Goal: Transaction & Acquisition: Download file/media

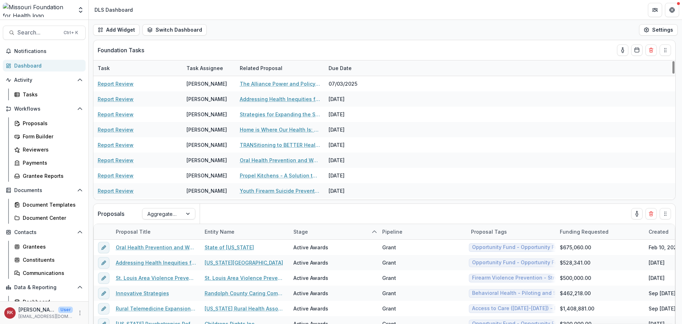
scroll to position [142, 0]
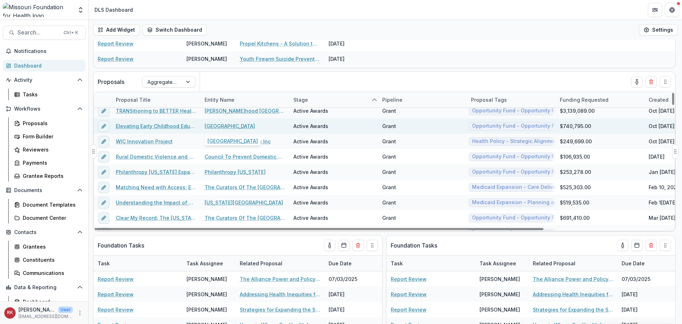
click at [230, 130] on div "[GEOGRAPHIC_DATA]" at bounding box center [245, 125] width 80 height 15
click at [225, 123] on link "[GEOGRAPHIC_DATA]" at bounding box center [230, 125] width 50 height 7
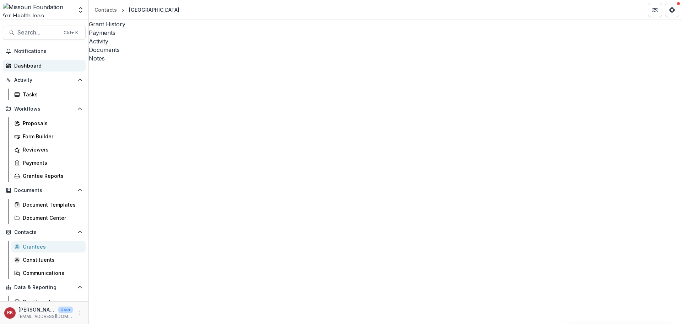
click at [25, 66] on div "Dashboard" at bounding box center [47, 65] width 66 height 7
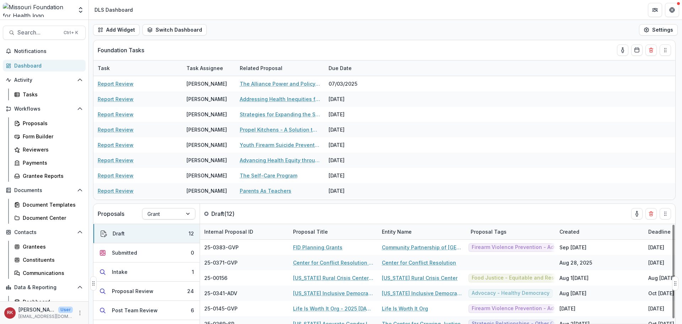
click at [171, 208] on div "Grant" at bounding box center [168, 213] width 53 height 11
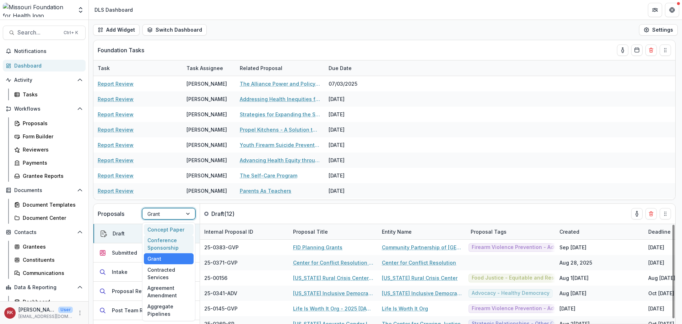
click at [161, 232] on div "Concept Paper" at bounding box center [169, 229] width 50 height 11
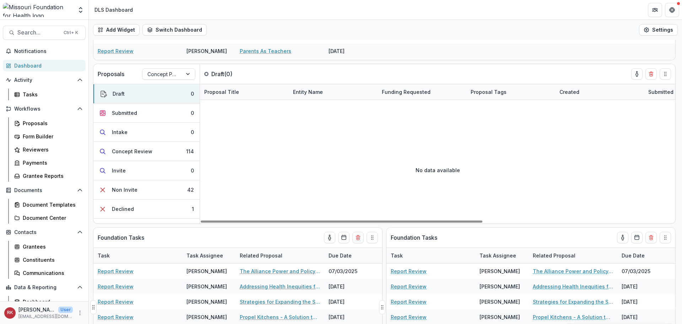
scroll to position [203, 0]
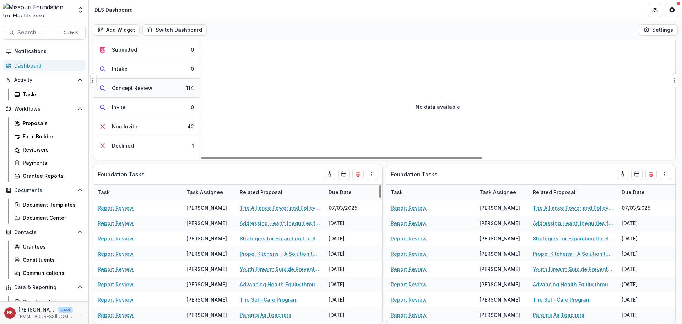
click at [135, 89] on div "Concept Review" at bounding box center [132, 87] width 41 height 7
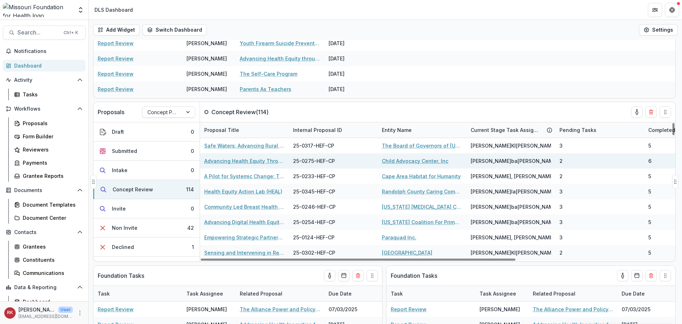
scroll to position [96, 0]
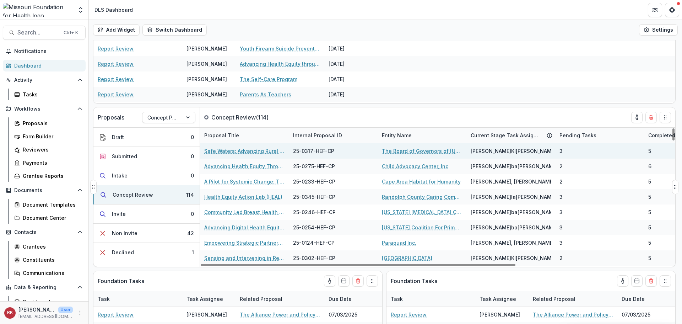
click at [229, 151] on link "Safe Waters: Advancing Rural Health Equity through Water Safety Access" at bounding box center [244, 150] width 80 height 7
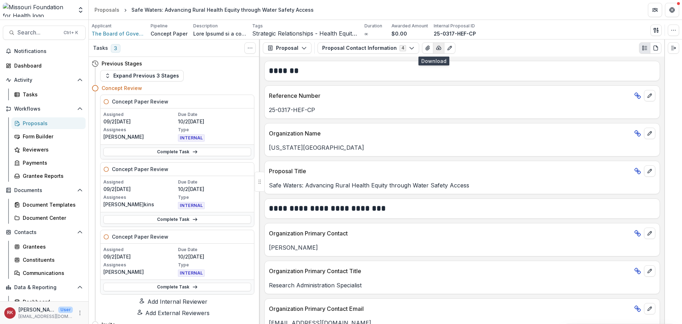
click at [436, 50] on icon "button" at bounding box center [439, 48] width 6 height 6
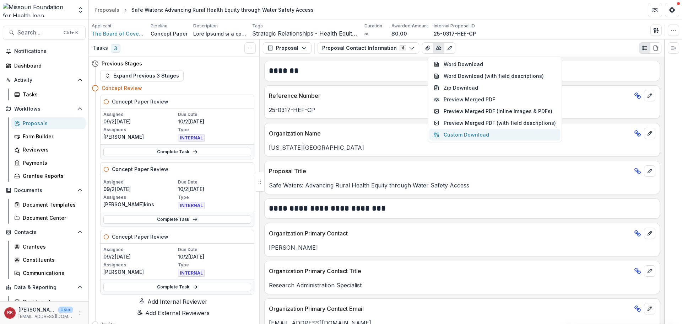
click at [472, 133] on button "Custom Download" at bounding box center [495, 135] width 131 height 12
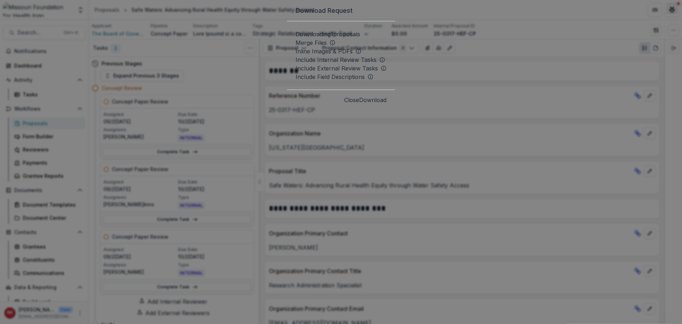
click at [670, 11] on icon "Close" at bounding box center [672, 8] width 4 height 4
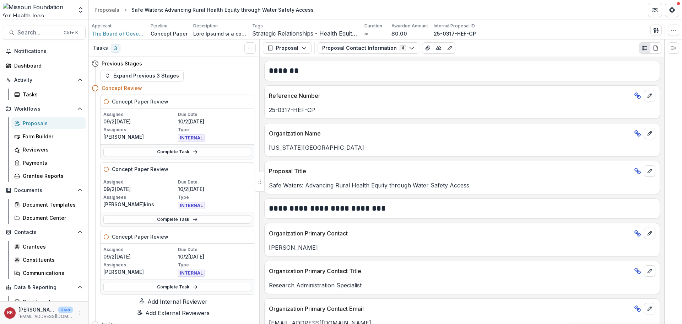
click at [41, 123] on div "Proposals" at bounding box center [51, 122] width 57 height 7
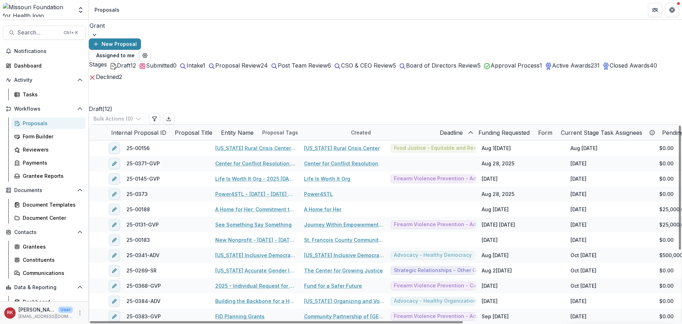
click at [124, 30] on div at bounding box center [386, 26] width 592 height 10
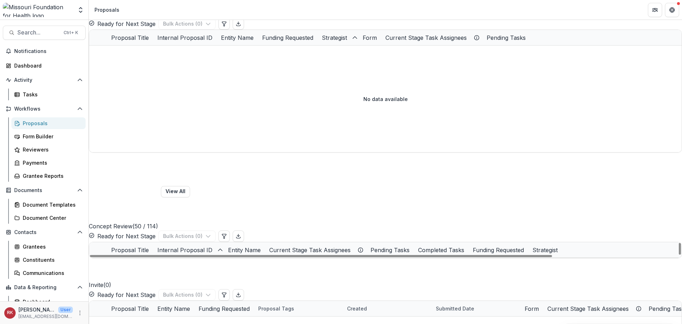
scroll to position [71, 0]
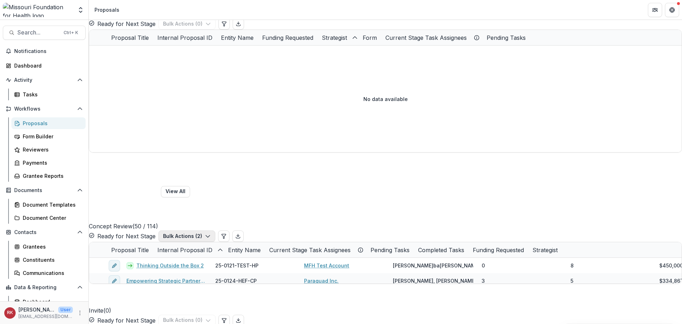
click at [215, 230] on button "Bulk Actions ( 2 )" at bounding box center [187, 235] width 57 height 11
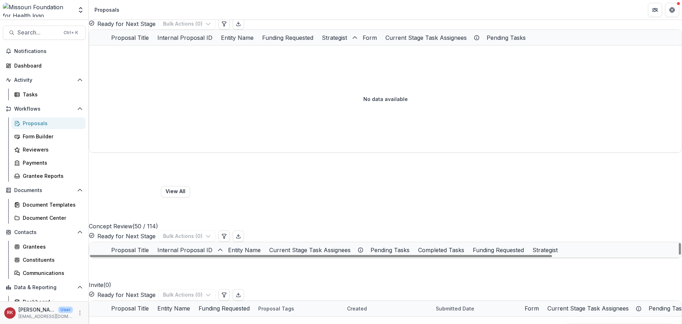
click at [224, 242] on div "Internal Proposal ID" at bounding box center [188, 249] width 71 height 15
click at [237, 198] on span "Sort Ascending" at bounding box center [247, 199] width 38 height 6
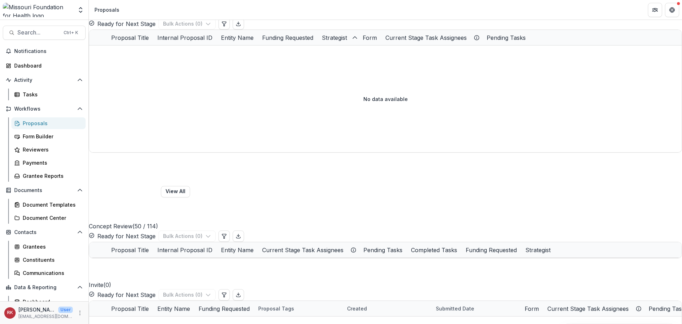
click at [224, 152] on div "Concept Review ( 50 / 114 ) View All Ready for Next Stage Bulk Actions ( 0 )" at bounding box center [386, 196] width 594 height 89
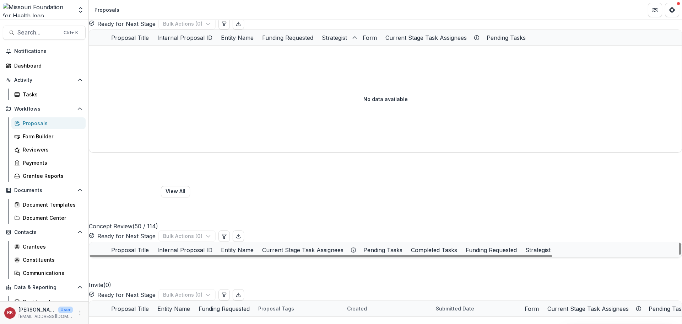
scroll to position [0, 0]
click at [217, 246] on div "Internal Proposal ID" at bounding box center [185, 250] width 64 height 9
click at [251, 199] on span "Sort Ascending" at bounding box center [247, 199] width 38 height 6
click at [237, 152] on div "Concept Review ( 50 / 114 ) View All Ready for Next Stage Bulk Actions ( 0 )" at bounding box center [386, 196] width 594 height 89
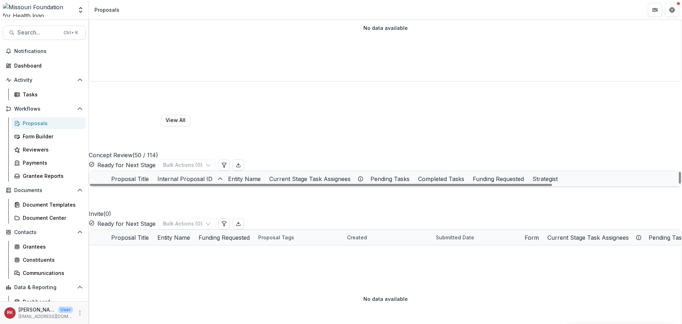
scroll to position [71, 0]
click at [89, 278] on span at bounding box center [89, 278] width 0 height 0
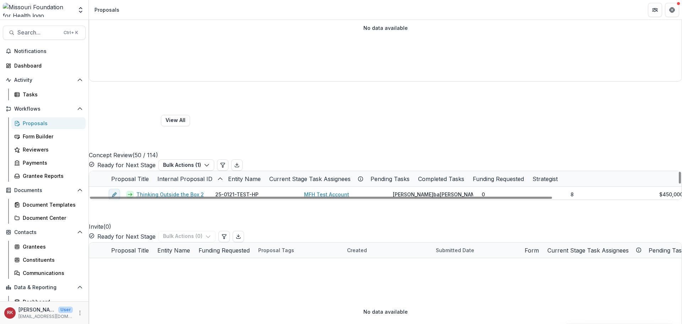
click at [89, 294] on span at bounding box center [89, 294] width 0 height 0
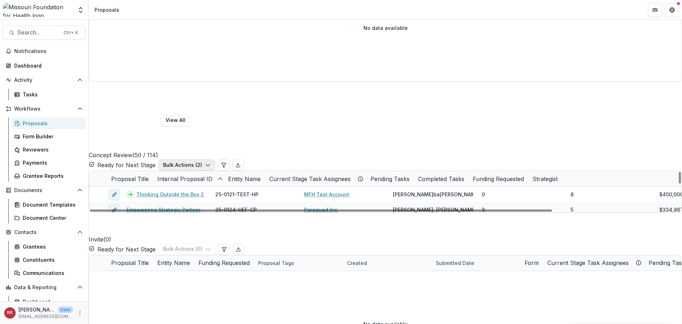
click at [215, 159] on button "Bulk Actions ( 2 )" at bounding box center [187, 164] width 57 height 11
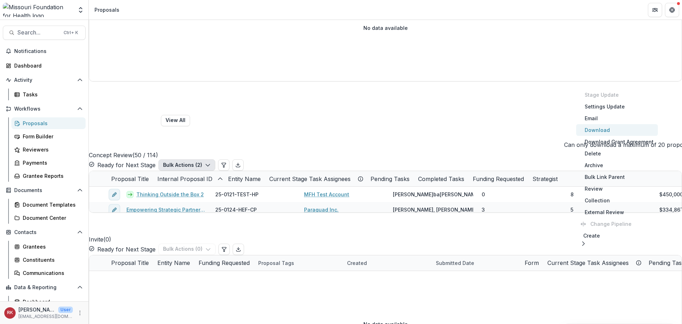
click at [602, 129] on button "Download" at bounding box center [618, 130] width 82 height 12
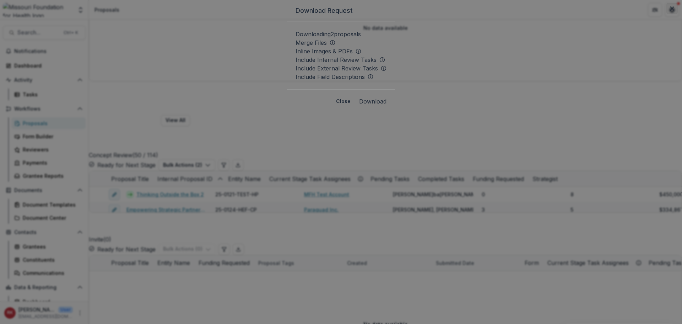
click at [670, 11] on icon "Close" at bounding box center [672, 8] width 4 height 4
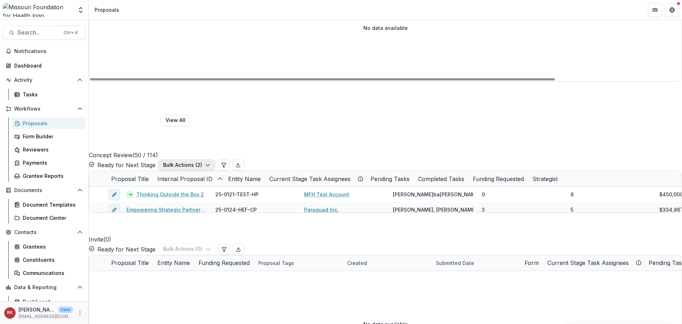
click at [215, 159] on button "Bulk Actions ( 2 )" at bounding box center [187, 164] width 57 height 11
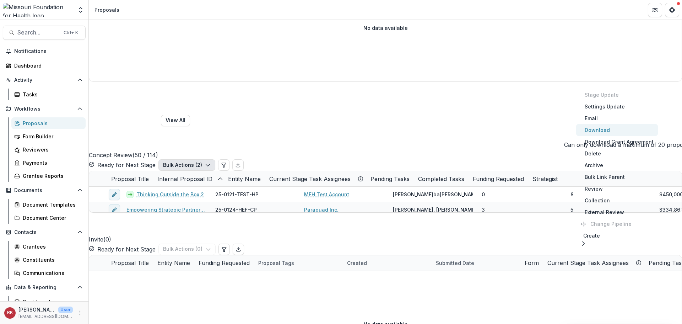
click at [602, 129] on button "Download" at bounding box center [618, 130] width 82 height 12
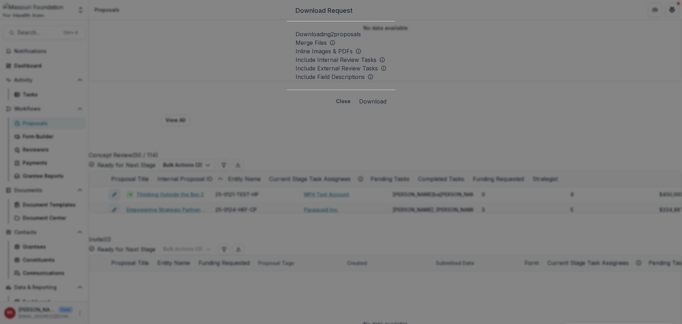
click at [296, 47] on span at bounding box center [296, 47] width 0 height 0
click at [296, 55] on span at bounding box center [296, 55] width 0 height 0
click at [296, 64] on span at bounding box center [296, 64] width 0 height 0
click at [296, 73] on span at bounding box center [296, 73] width 0 height 0
click at [296, 81] on span at bounding box center [296, 81] width 0 height 0
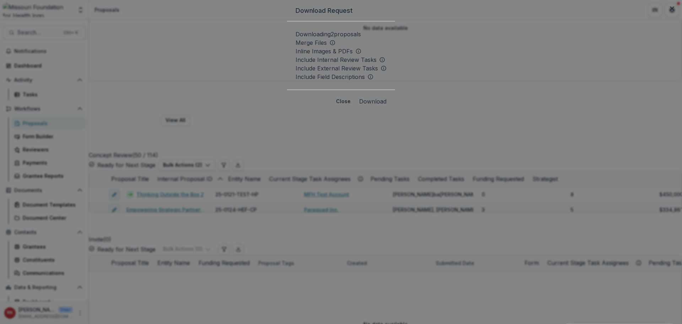
click at [387, 106] on button "Download" at bounding box center [372, 101] width 27 height 9
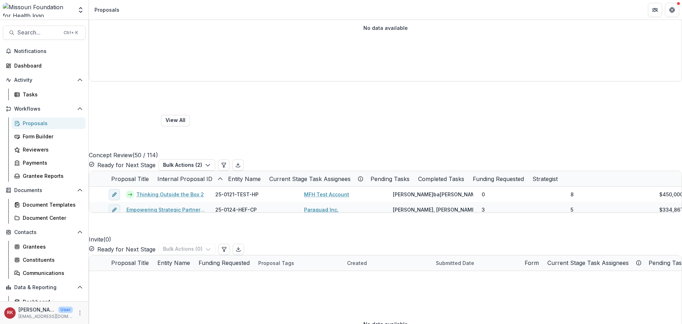
click at [78, 311] on icon "More" at bounding box center [80, 313] width 6 height 6
click at [102, 298] on link "User Settings" at bounding box center [125, 298] width 76 height 12
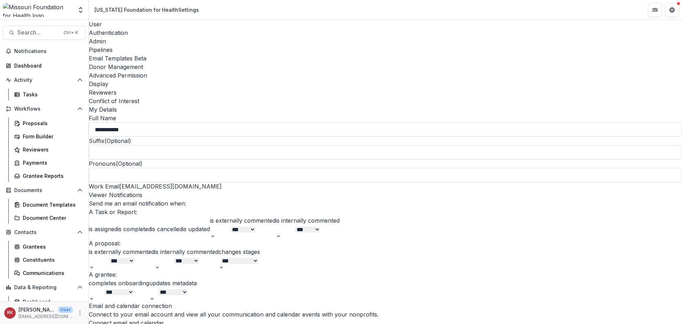
click at [366, 71] on div "Advanced Permission" at bounding box center [386, 75] width 594 height 9
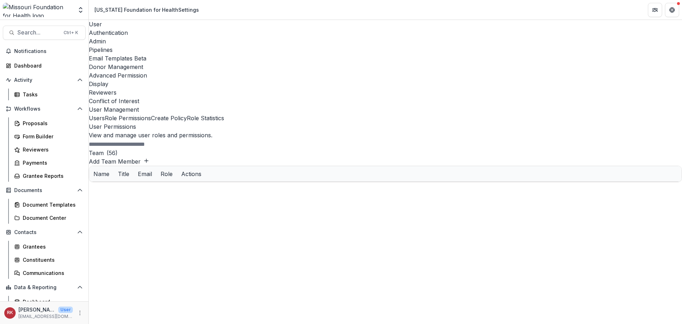
click at [139, 140] on input at bounding box center [117, 144] width 57 height 9
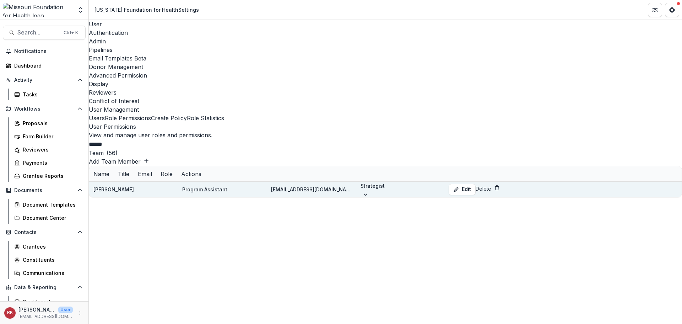
type input "******"
click at [385, 181] on div at bounding box center [373, 185] width 24 height 9
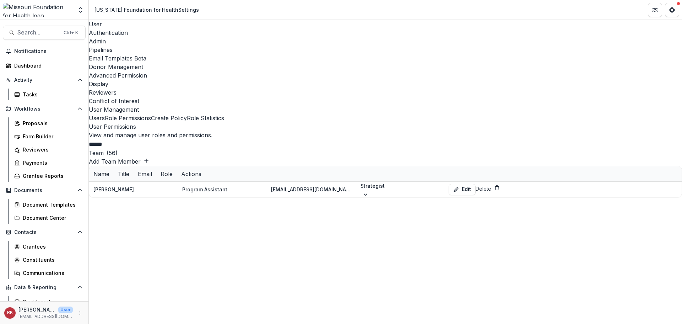
click at [333, 192] on div "User Management Users Role Permissions Create Policy Role Statistics User Permi…" at bounding box center [386, 151] width 594 height 92
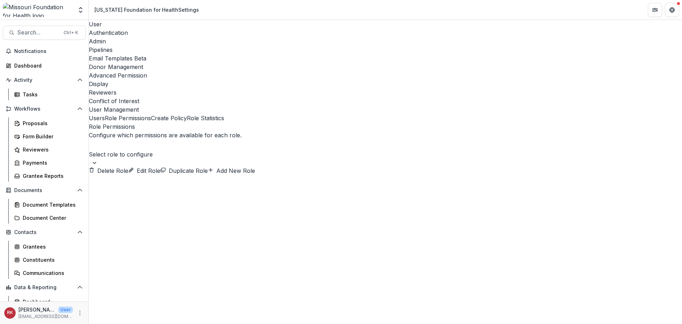
click at [151, 114] on button "Role Permissions" at bounding box center [128, 118] width 46 height 9
click at [186, 140] on div at bounding box center [386, 145] width 592 height 10
type input "*"
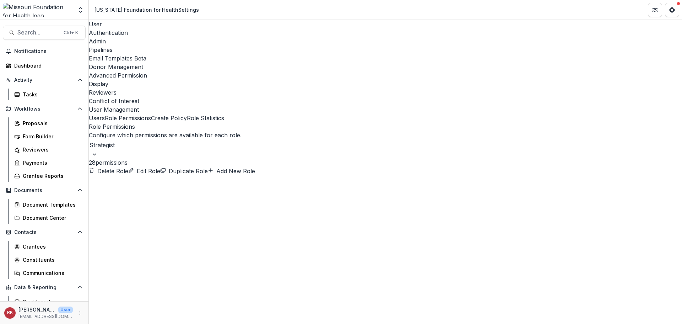
scroll to position [44, 0]
type input "*"
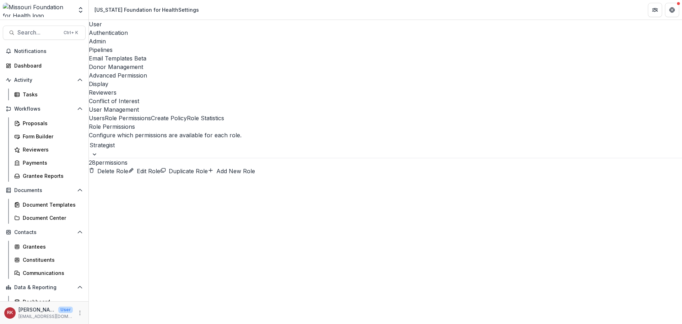
type input "********"
drag, startPoint x: 168, startPoint y: 158, endPoint x: 121, endPoint y: 155, distance: 47.0
click at [187, 114] on button "Create Policy" at bounding box center [169, 118] width 36 height 9
click at [151, 114] on button "Role Permissions" at bounding box center [128, 118] width 46 height 9
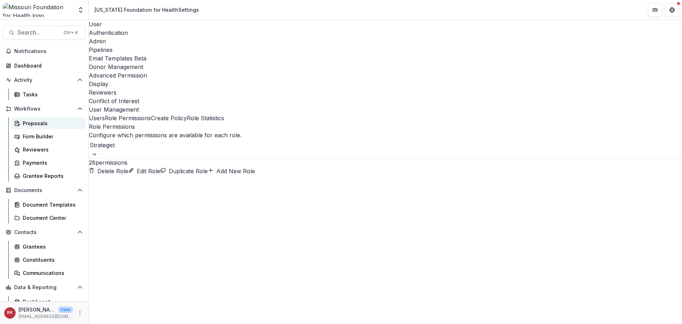
click at [23, 125] on div "Proposals" at bounding box center [51, 122] width 57 height 7
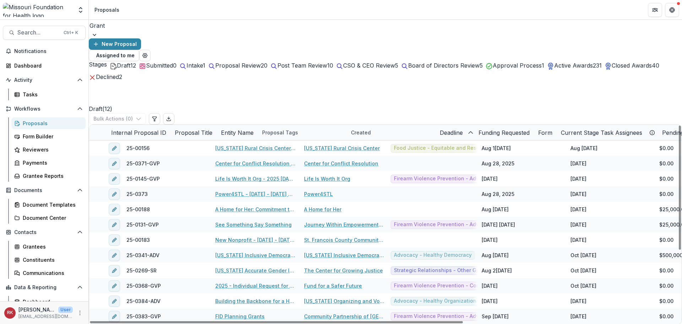
click at [151, 34] on div at bounding box center [386, 34] width 594 height 7
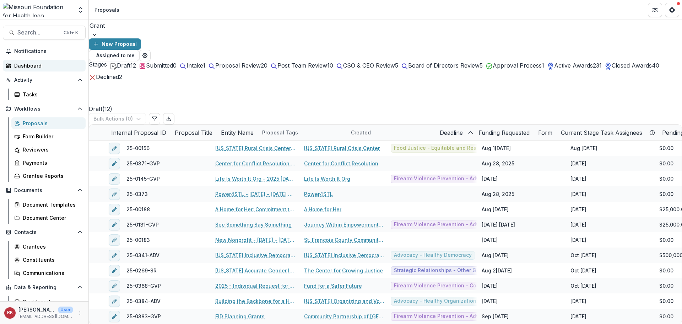
click at [23, 68] on div "Dashboard" at bounding box center [47, 65] width 66 height 7
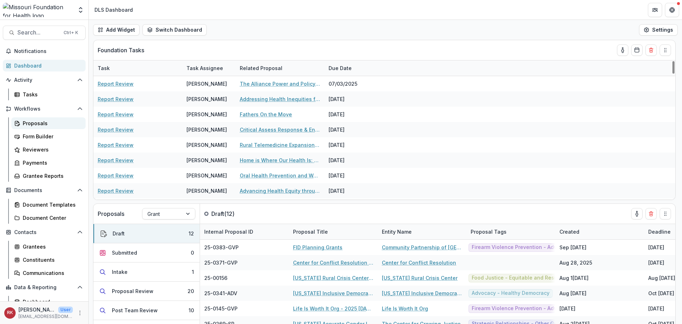
click at [45, 126] on div "Proposals" at bounding box center [51, 122] width 57 height 7
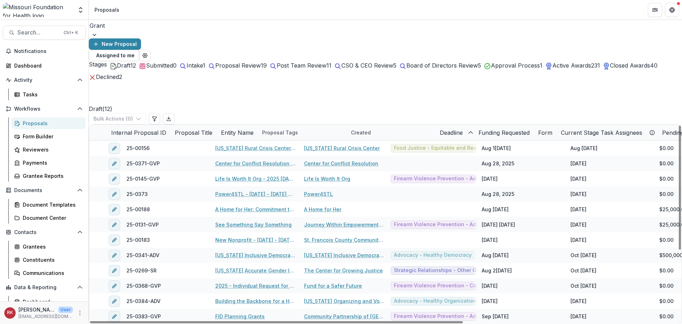
click at [133, 30] on div at bounding box center [386, 26] width 592 height 10
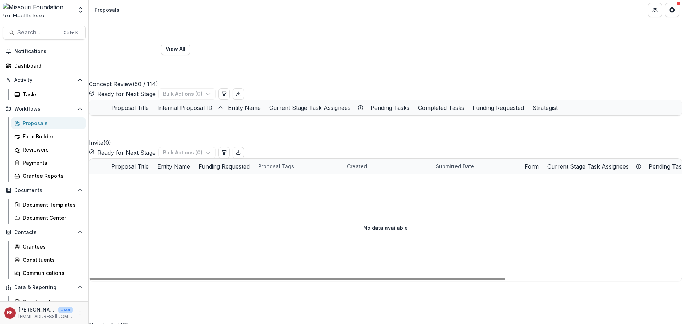
scroll to position [498, 0]
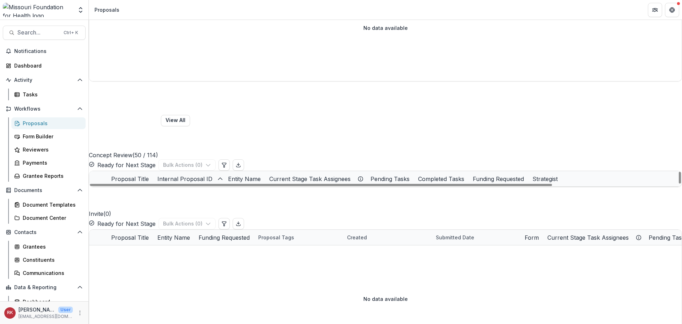
click at [89, 232] on span at bounding box center [89, 232] width 0 height 0
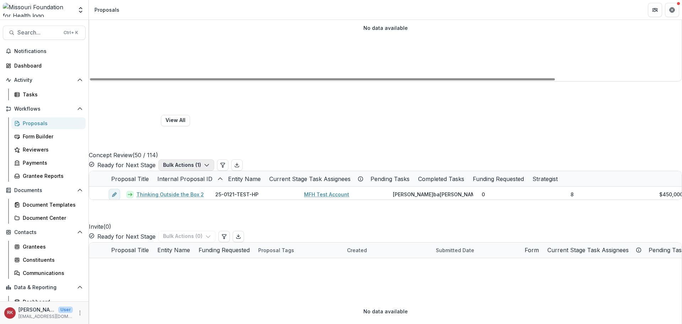
click at [210, 162] on icon "button" at bounding box center [207, 165] width 6 height 6
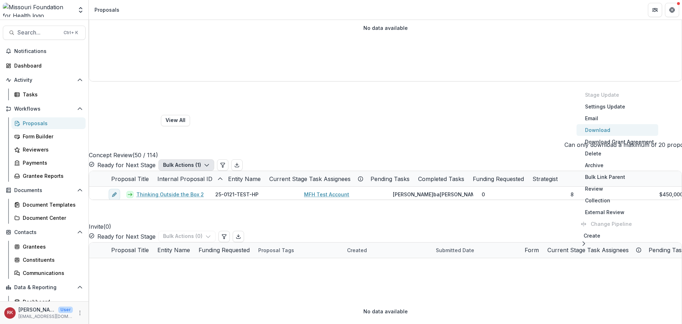
click at [595, 133] on button "Download" at bounding box center [618, 130] width 82 height 12
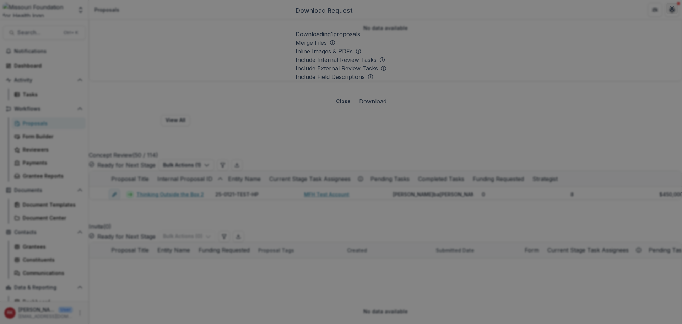
click at [670, 11] on icon "Close" at bounding box center [672, 8] width 4 height 4
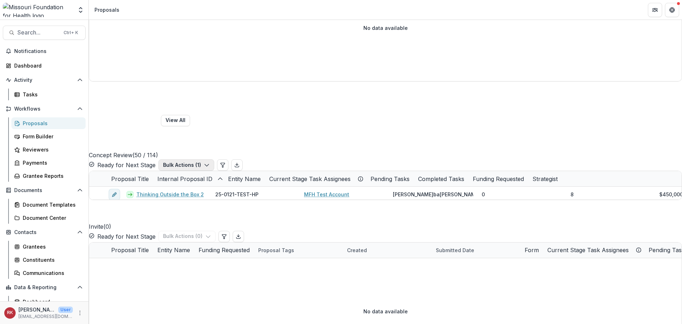
click at [214, 159] on button "Bulk Actions ( 1 )" at bounding box center [187, 164] width 56 height 11
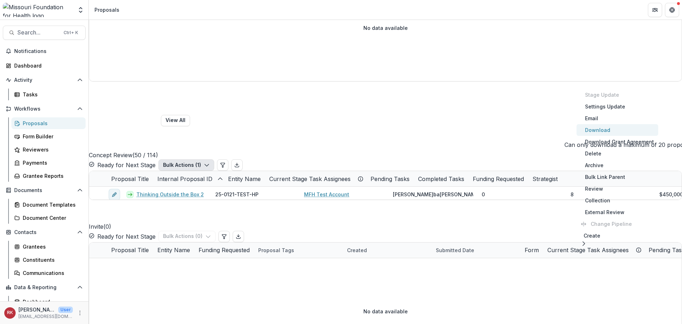
click at [597, 133] on button "Download" at bounding box center [618, 130] width 82 height 12
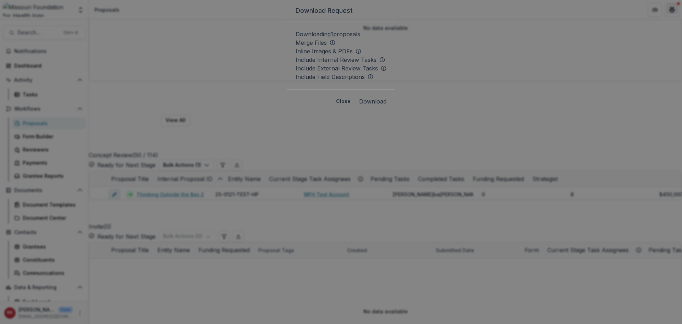
click at [670, 11] on icon "Close" at bounding box center [672, 8] width 4 height 4
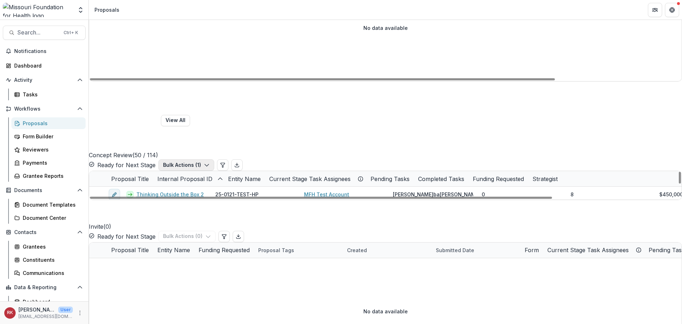
click at [214, 159] on button "Bulk Actions ( 1 )" at bounding box center [187, 164] width 56 height 11
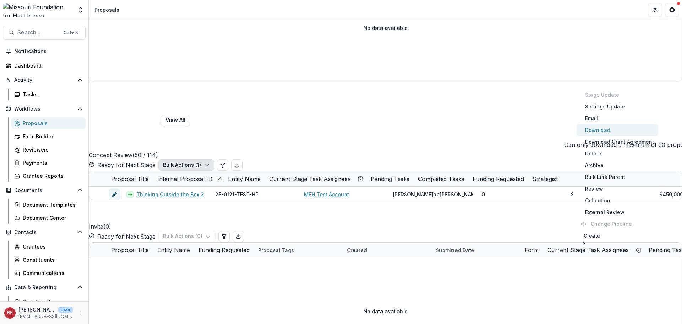
click at [596, 133] on button "Download" at bounding box center [618, 130] width 82 height 12
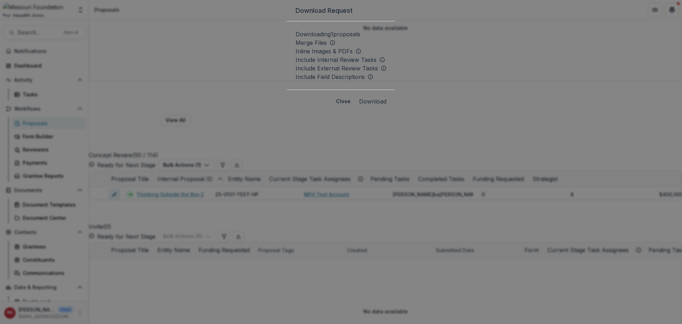
click at [379, 213] on div "Download Request Downloading 1 proposals Merge Files Inline Images & PDFs Inclu…" at bounding box center [341, 162] width 682 height 324
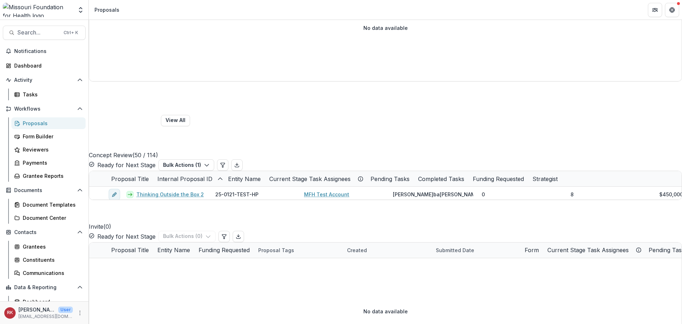
click at [43, 119] on link "Proposals" at bounding box center [48, 123] width 74 height 12
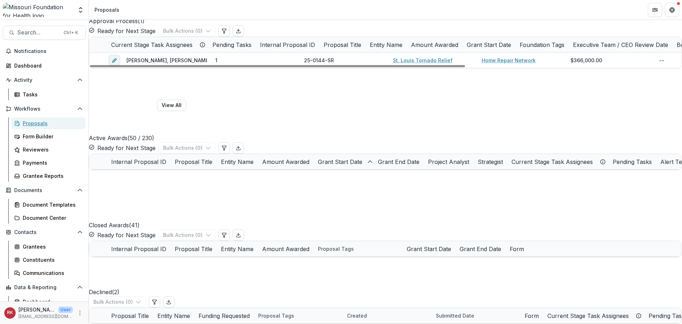
scroll to position [1280, 0]
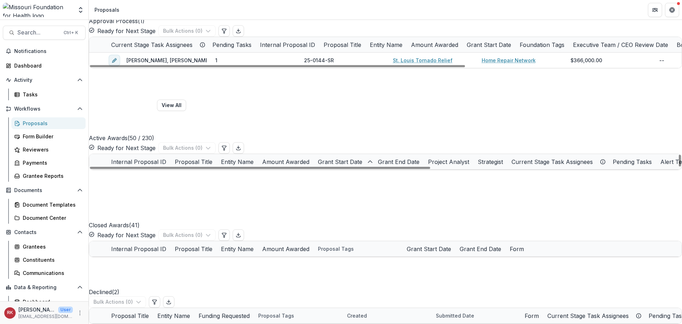
click at [150, 154] on div "Internal Proposal ID" at bounding box center [139, 161] width 64 height 15
click at [258, 157] on div "Entity Name" at bounding box center [237, 161] width 41 height 9
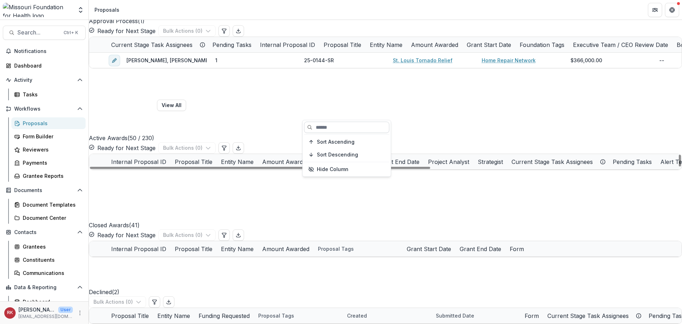
click at [334, 128] on input at bounding box center [346, 127] width 85 height 11
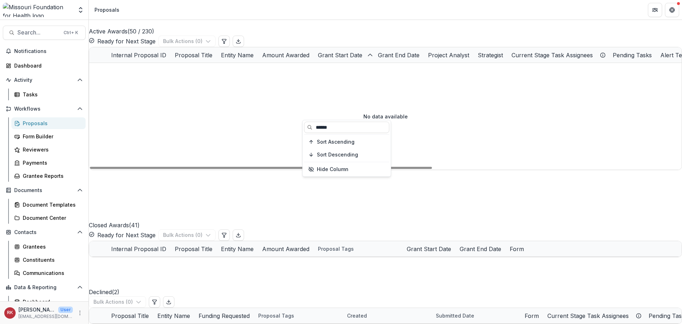
type input "******"
click at [258, 63] on div "Entity Name" at bounding box center [237, 54] width 41 height 15
drag, startPoint x: 344, startPoint y: 123, endPoint x: 310, endPoint y: 123, distance: 34.8
click at [310, 123] on input "******" at bounding box center [346, 127] width 85 height 11
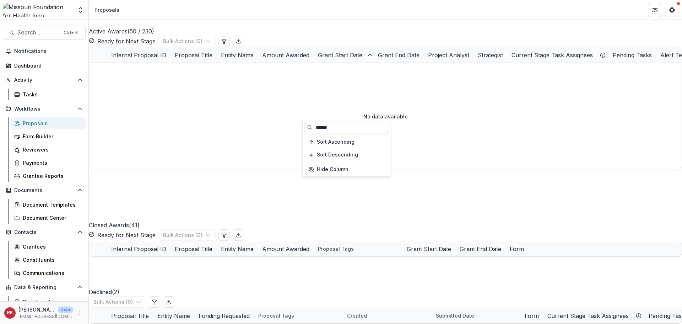
type input "*******"
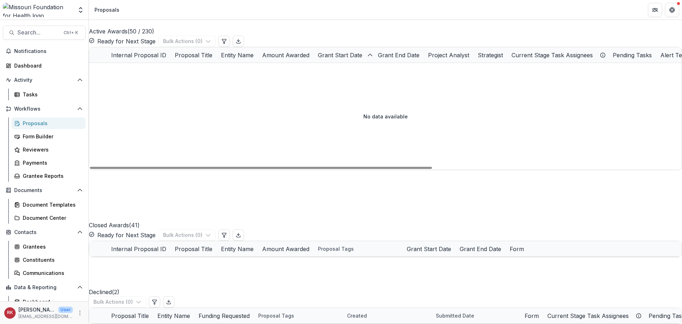
click at [217, 59] on div "Proposal Title" at bounding box center [194, 55] width 46 height 9
click at [255, 128] on input at bounding box center [257, 127] width 85 height 11
click at [258, 59] on div "Entity Name" at bounding box center [237, 55] width 41 height 9
drag, startPoint x: 339, startPoint y: 129, endPoint x: 259, endPoint y: 122, distance: 80.6
click at [259, 122] on body "Skip to content Aggregate Analysis Foundations MFH Workflow Sandbox [US_STATE] …" at bounding box center [341, 162] width 682 height 324
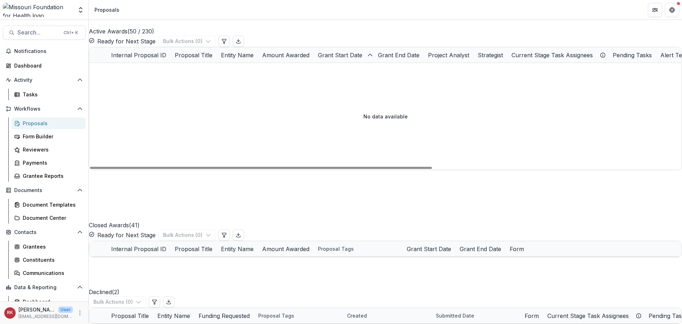
click at [258, 59] on div "Entity Name" at bounding box center [237, 55] width 41 height 9
click at [342, 126] on input "*******" at bounding box center [346, 127] width 85 height 11
type input "*"
click at [217, 59] on div "Proposal Title" at bounding box center [194, 55] width 46 height 9
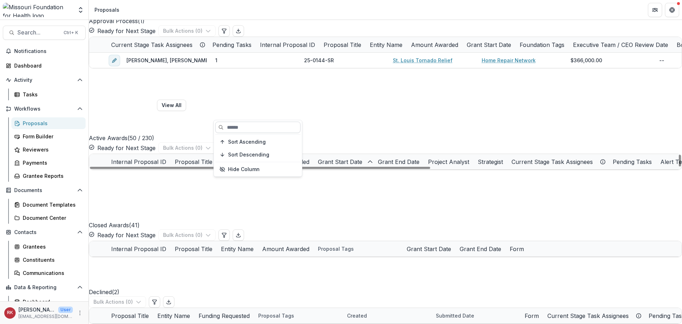
click at [237, 130] on input at bounding box center [257, 127] width 85 height 11
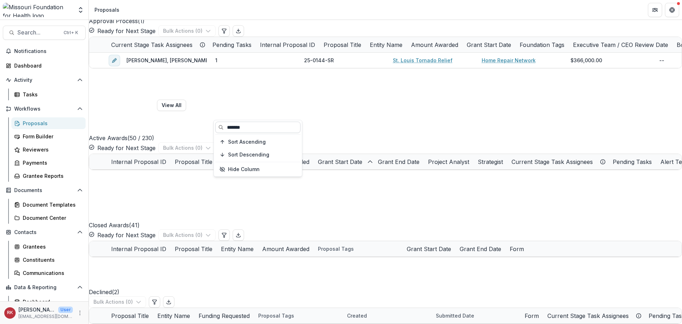
type input "********"
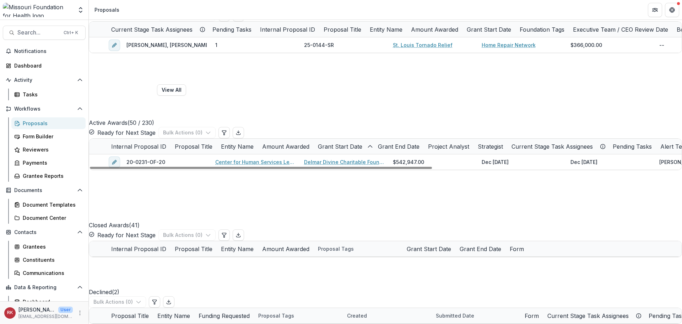
click at [412, 170] on div "20-0231-OF-20 Center for Human Services Leadership at [PERSON_NAME] Divine [PER…" at bounding box center [594, 161] width 1011 height 15
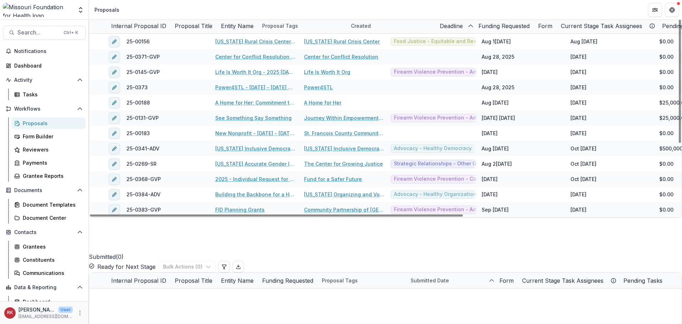
scroll to position [0, 0]
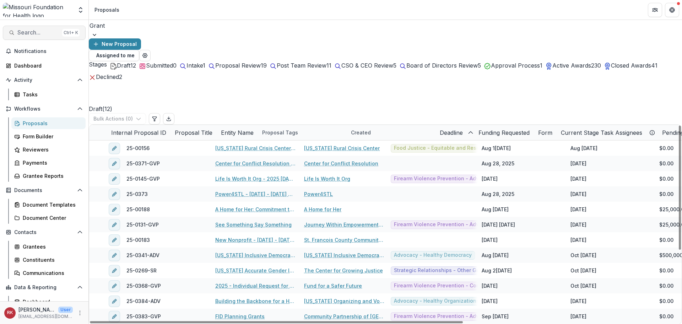
click at [45, 33] on span "Search..." at bounding box center [38, 32] width 42 height 7
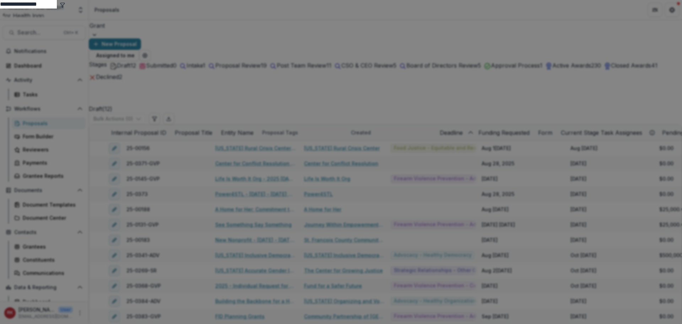
type input "**********"
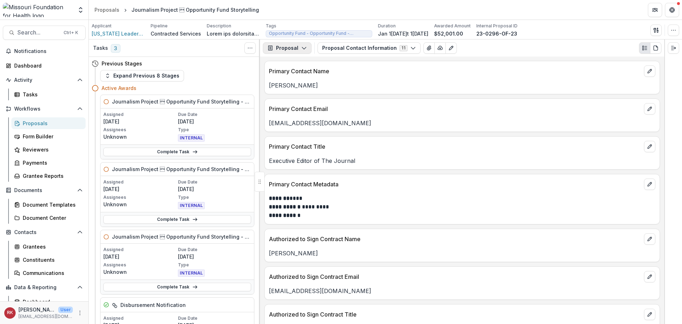
click at [302, 48] on icon "button" at bounding box center [304, 48] width 6 height 6
click at [290, 79] on div "Payments" at bounding box center [309, 75] width 65 height 7
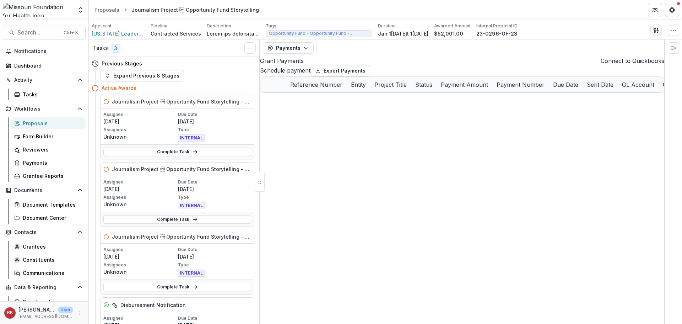
select select "****"
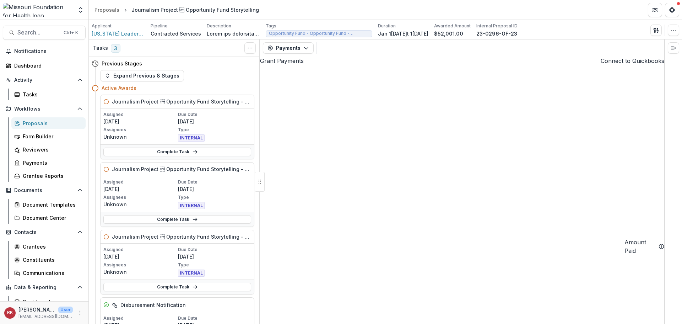
select select "****"
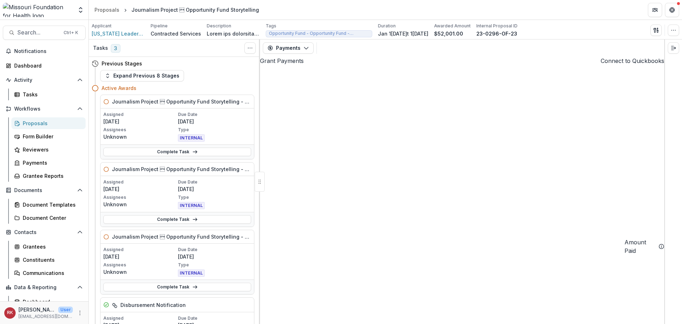
select select "****"
drag, startPoint x: 393, startPoint y: 316, endPoint x: 379, endPoint y: 315, distance: 13.9
select select "****"
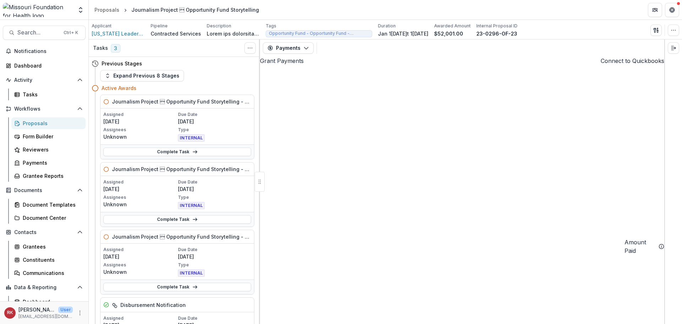
select select "****"
drag, startPoint x: 381, startPoint y: 316, endPoint x: 359, endPoint y: 298, distance: 28.8
click at [674, 30] on circle "button" at bounding box center [674, 30] width 0 height 0
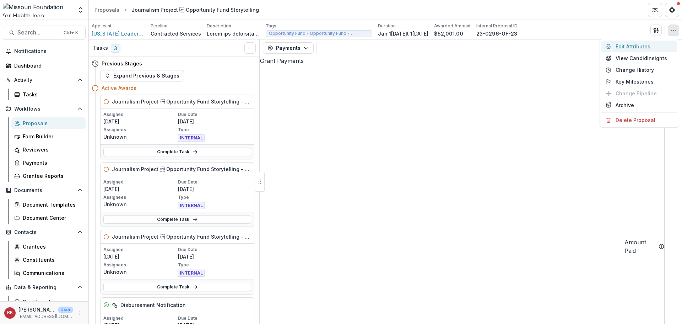
click at [642, 45] on button "Edit Attributes" at bounding box center [640, 47] width 76 height 12
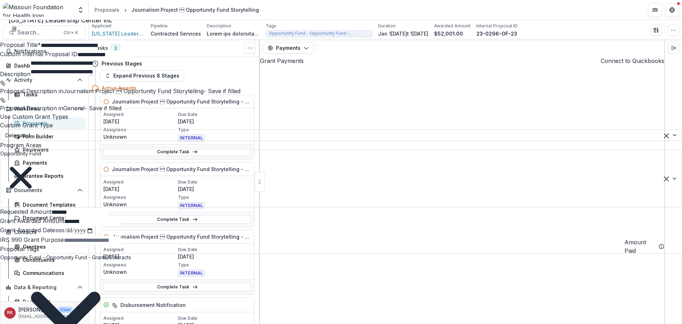
scroll to position [213, 0]
select select "****"
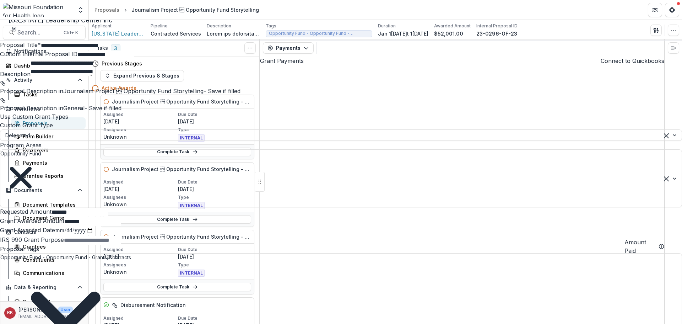
click at [467, 323] on div "**********" at bounding box center [341, 324] width 682 height 0
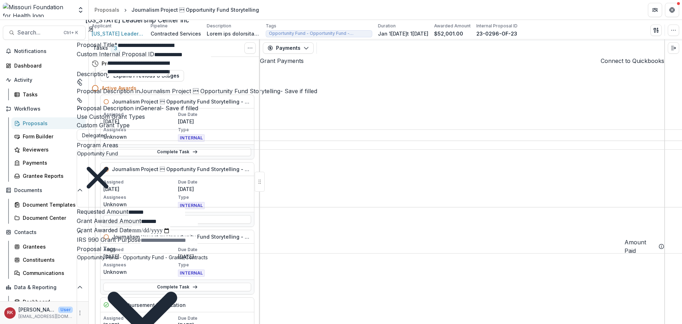
select select "****"
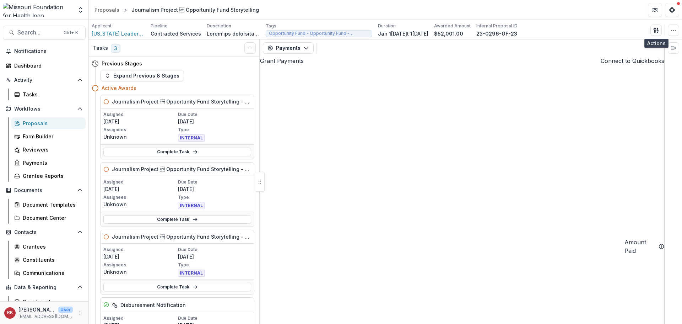
select select "****"
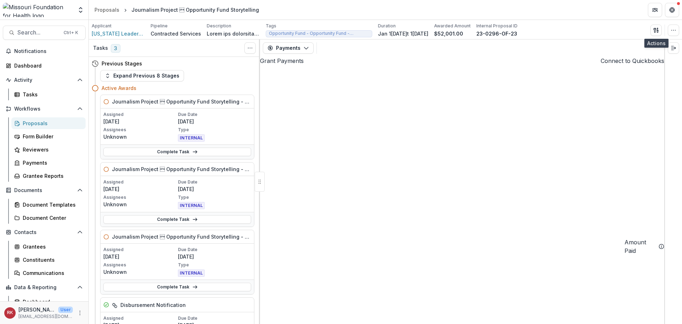
select select "****"
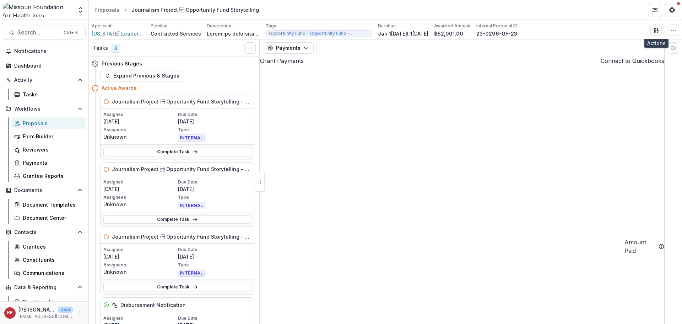
select select "****"
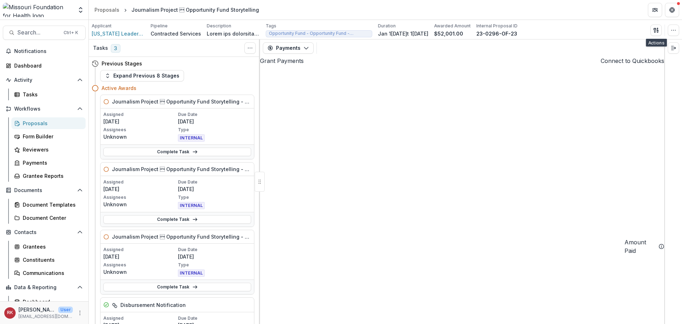
select select "****"
click at [34, 122] on div "Proposals" at bounding box center [51, 122] width 57 height 7
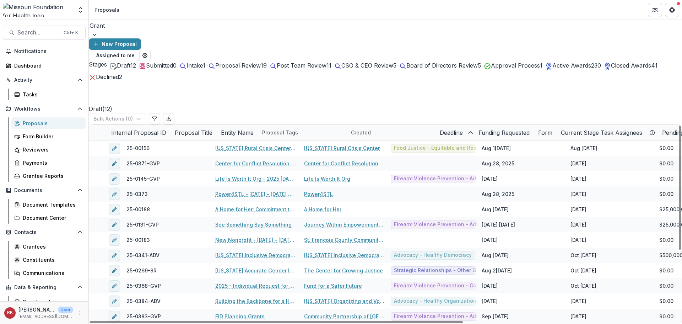
click at [130, 30] on div at bounding box center [386, 26] width 592 height 10
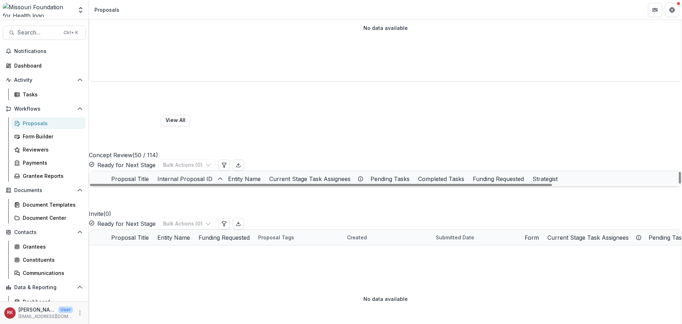
scroll to position [653, 0]
click at [217, 175] on div "Internal Proposal ID" at bounding box center [185, 179] width 64 height 9
click at [248, 127] on span "Sort Ascending" at bounding box center [247, 128] width 38 height 6
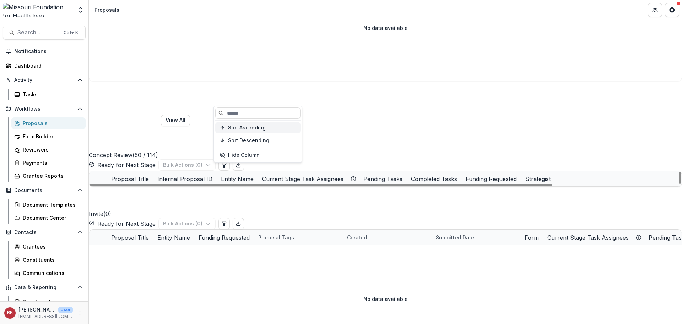
click at [248, 127] on span "Sort Ascending" at bounding box center [247, 128] width 38 height 6
click at [253, 71] on div "Draft ( 0 ) Bulk Actions ( 0 ) Proposal Title Entity Name Funding Requested Pro…" at bounding box center [386, 302] width 594 height 1461
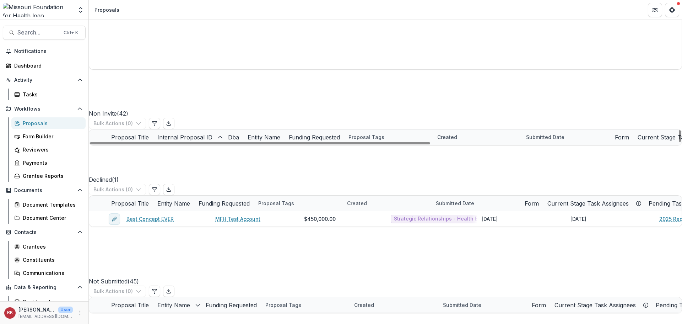
scroll to position [0, 0]
click at [224, 138] on div "Internal Proposal ID" at bounding box center [188, 136] width 71 height 15
click at [252, 163] on span "Sort Ascending" at bounding box center [247, 164] width 38 height 6
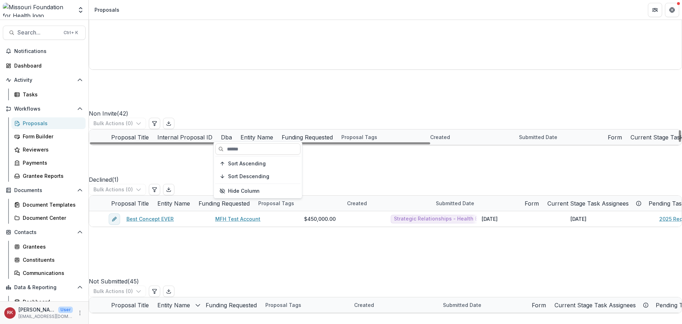
click at [244, 106] on div "Draft ( 0 ) Bulk Actions ( 0 ) Proposal Title Entity Name Funding Requested Pro…" at bounding box center [386, 19] width 594 height 1461
click at [217, 136] on div "Internal Proposal ID" at bounding box center [185, 137] width 64 height 9
click at [231, 166] on span "Sort Ascending" at bounding box center [247, 164] width 38 height 6
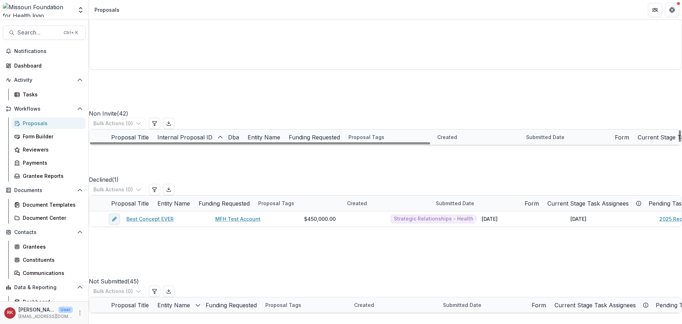
click at [241, 108] on div "Draft ( 0 ) Bulk Actions ( 0 ) Proposal Title Entity Name Funding Requested Pro…" at bounding box center [386, 19] width 594 height 1461
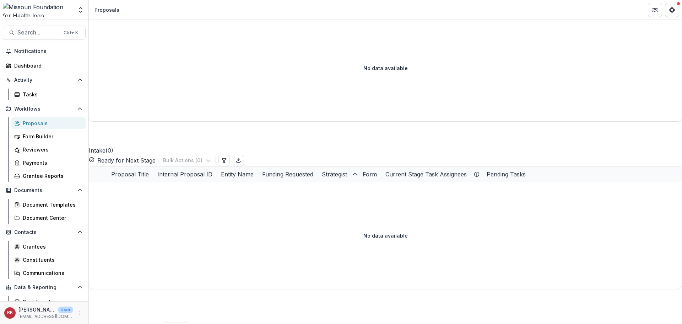
scroll to position [462, 0]
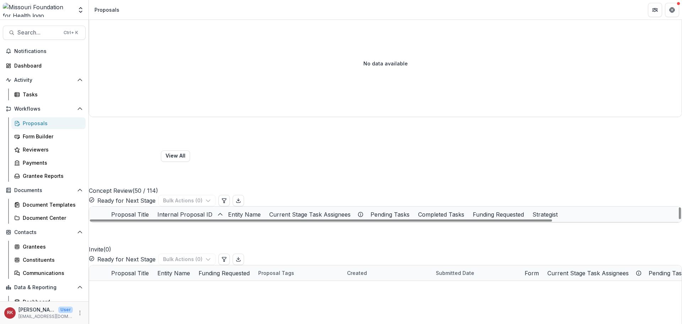
click at [217, 210] on div "Internal Proposal ID" at bounding box center [185, 214] width 64 height 9
click at [267, 171] on button "Sort Descending" at bounding box center [257, 175] width 85 height 11
click at [265, 117] on div "Concept Review ( 50 / 114 ) View All Ready for Next Stage Bulk Actions ( 0 )" at bounding box center [386, 161] width 594 height 89
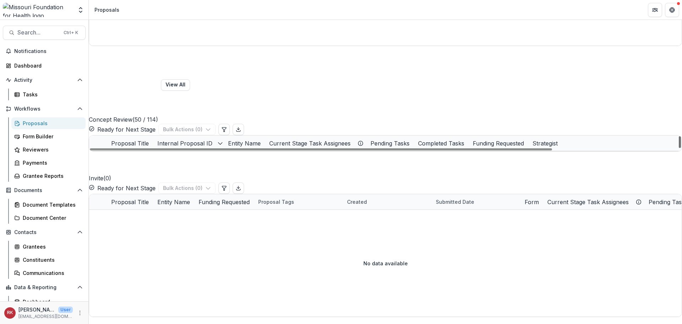
scroll to position [653, 0]
drag, startPoint x: 676, startPoint y: 71, endPoint x: 662, endPoint y: 195, distance: 125.2
click at [679, 148] on div at bounding box center [680, 142] width 2 height 12
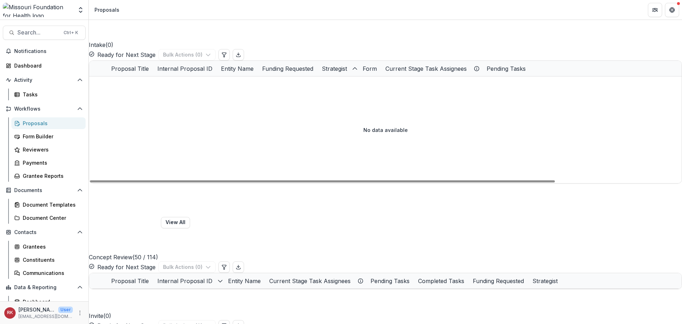
scroll to position [427, 0]
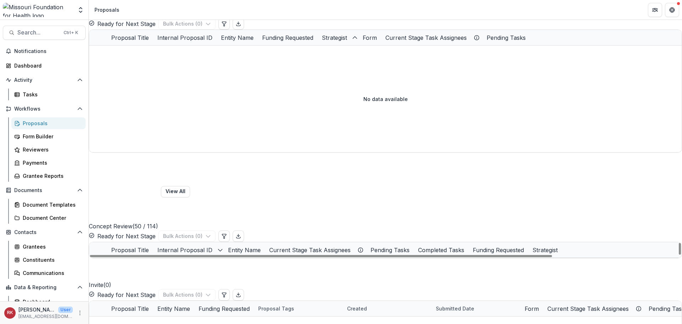
click at [217, 246] on div "Internal Proposal ID" at bounding box center [185, 250] width 64 height 9
click at [243, 183] on input at bounding box center [257, 183] width 85 height 11
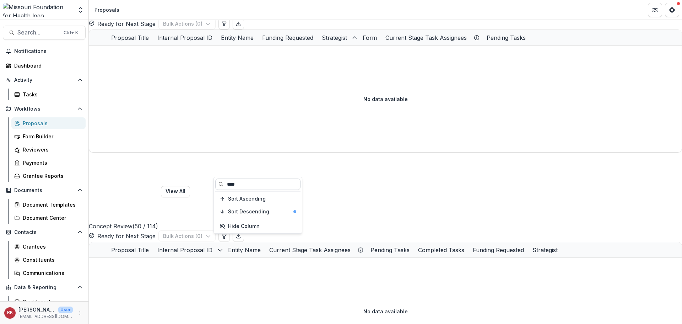
scroll to position [0, 0]
type input "*"
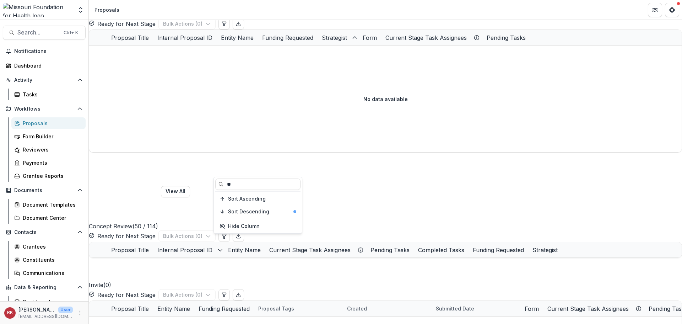
type input "*"
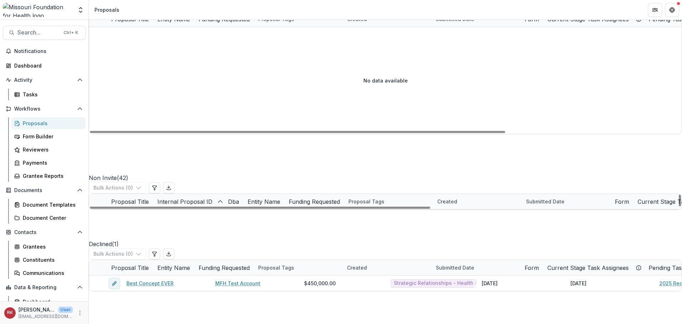
scroll to position [746, 0]
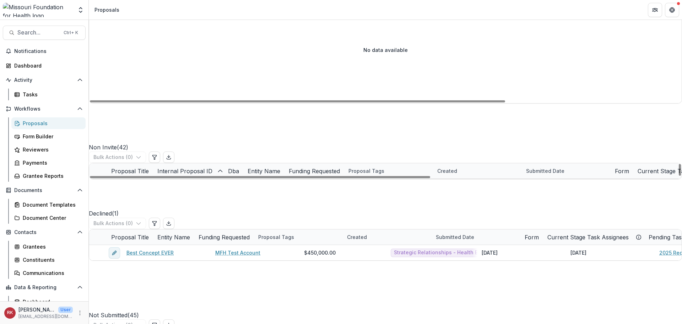
click at [217, 167] on div "Internal Proposal ID" at bounding box center [185, 171] width 64 height 9
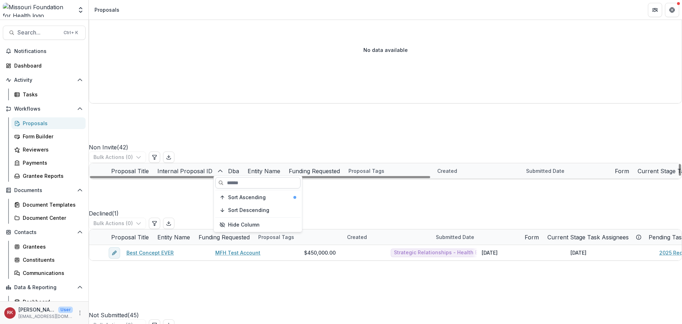
click at [251, 182] on input at bounding box center [257, 182] width 85 height 11
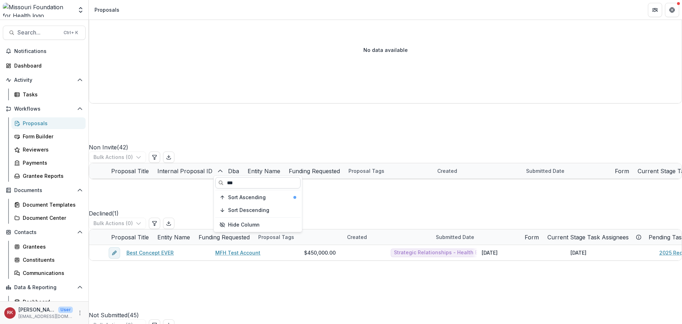
type input "****"
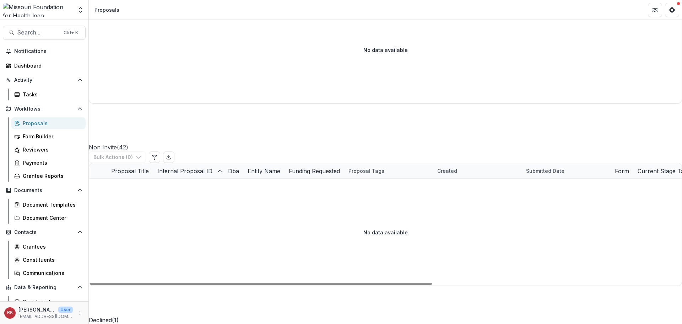
click at [262, 143] on div "Draft ( 0 ) Bulk Actions ( 0 ) Proposal Title Entity Name Funding Requested Pro…" at bounding box center [386, 106] width 594 height 1567
click at [217, 170] on div "Internal Proposal ID" at bounding box center [185, 171] width 64 height 9
click at [246, 184] on input "****" at bounding box center [257, 182] width 85 height 11
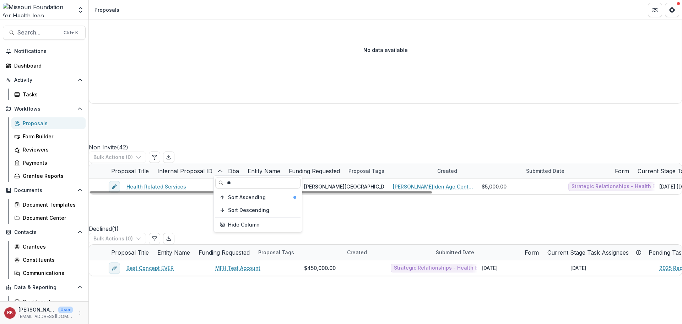
type input "*"
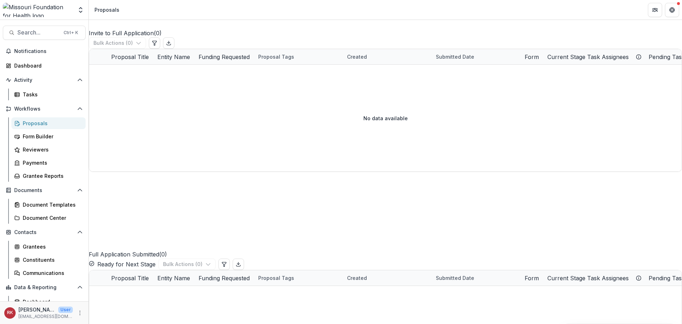
scroll to position [0, 0]
drag, startPoint x: 476, startPoint y: 212, endPoint x: 273, endPoint y: 211, distance: 203.3
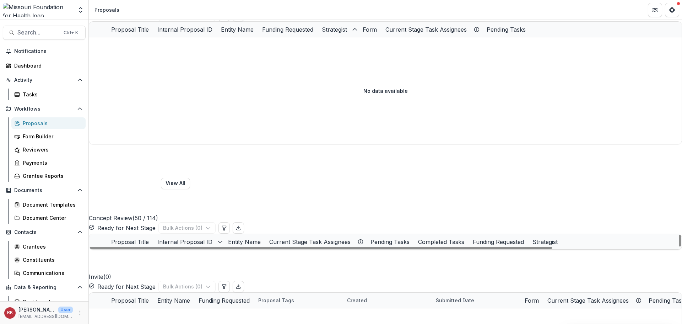
scroll to position [462, 0]
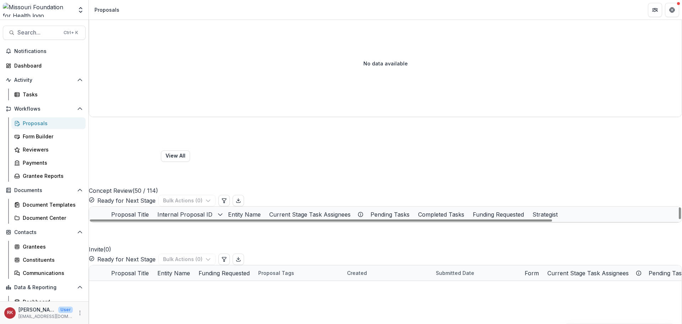
click at [89, 222] on span at bounding box center [89, 222] width 0 height 0
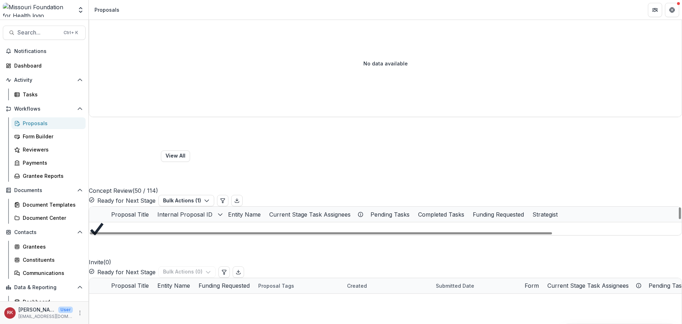
scroll to position [107, 0]
click at [217, 210] on div "Internal Proposal ID" at bounding box center [185, 214] width 64 height 9
click at [248, 161] on span "Sort Ascending" at bounding box center [247, 163] width 38 height 6
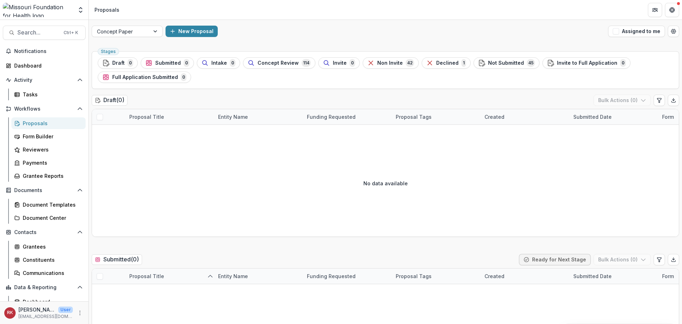
scroll to position [462, 0]
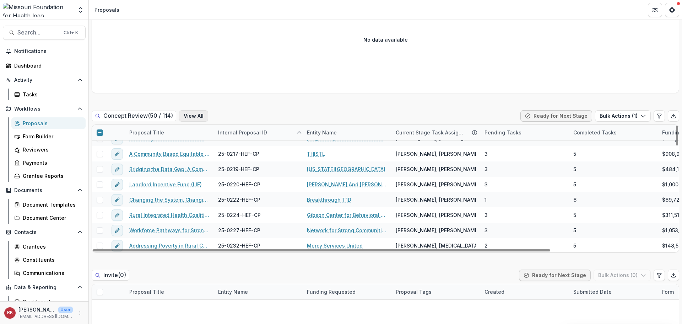
click at [191, 116] on button "View All" at bounding box center [193, 115] width 29 height 11
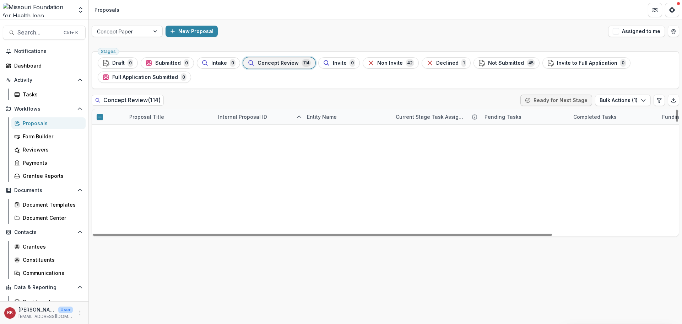
scroll to position [975, 0]
click at [98, 116] on icon at bounding box center [100, 117] width 4 height 4
click at [101, 117] on icon at bounding box center [100, 117] width 4 height 4
click at [99, 148] on span at bounding box center [100, 148] width 6 height 6
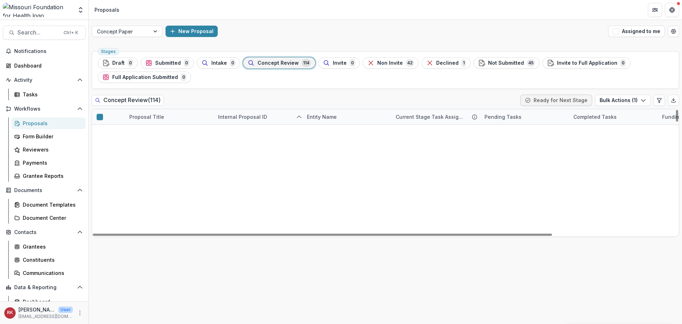
click at [98, 179] on span at bounding box center [100, 178] width 6 height 6
click at [96, 236] on div at bounding box center [99, 239] width 15 height 6
click at [99, 236] on span at bounding box center [100, 239] width 6 height 6
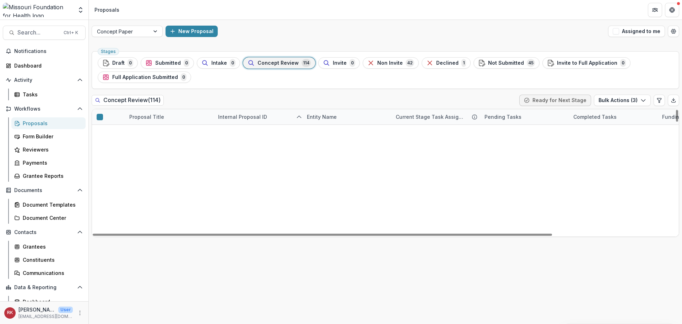
click at [102, 298] on span at bounding box center [100, 301] width 6 height 6
click at [643, 99] on icon "button" at bounding box center [644, 100] width 6 height 6
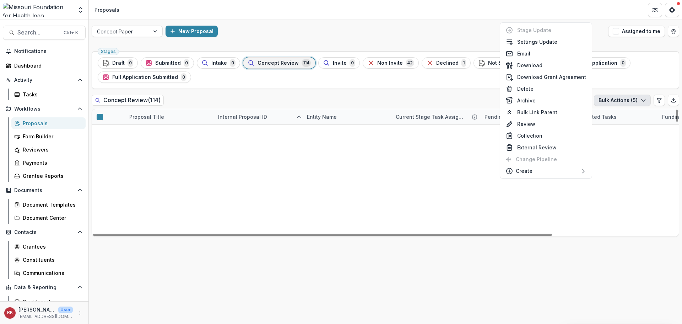
click at [236, 98] on div "Concept Review ( 114 ) Ready for Next Stage Bulk Actions ( 5 )" at bounding box center [386, 102] width 588 height 14
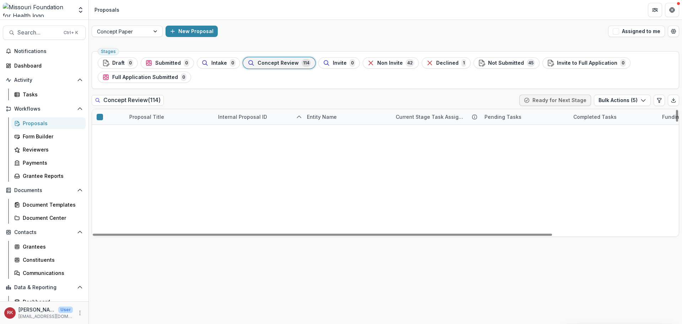
scroll to position [320, 0]
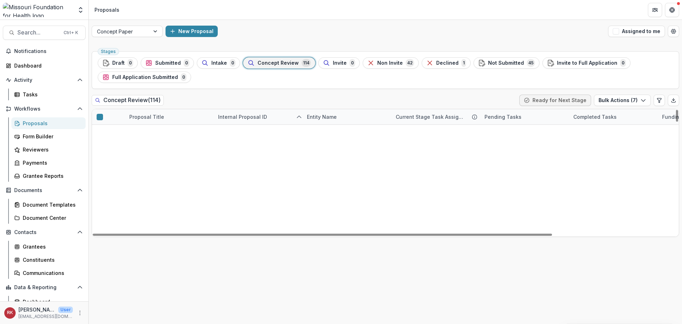
click at [627, 102] on button "Bulk Actions ( 10 )" at bounding box center [621, 100] width 59 height 11
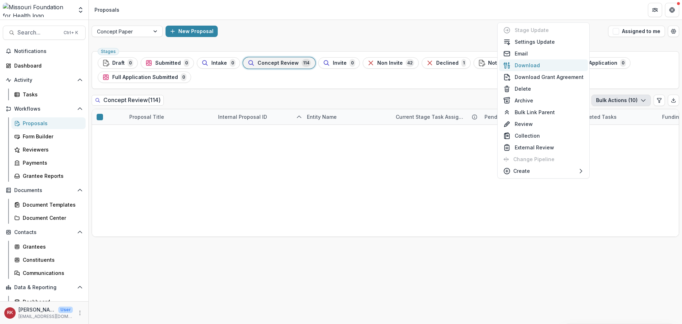
click at [527, 68] on button "Download" at bounding box center [543, 65] width 89 height 12
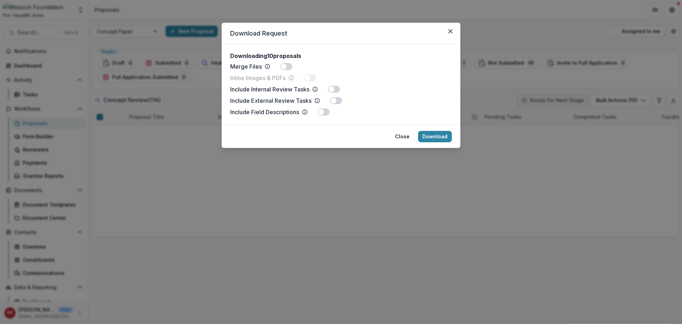
click at [284, 66] on span at bounding box center [284, 67] width 6 height 6
click at [427, 138] on button "Download" at bounding box center [435, 136] width 34 height 11
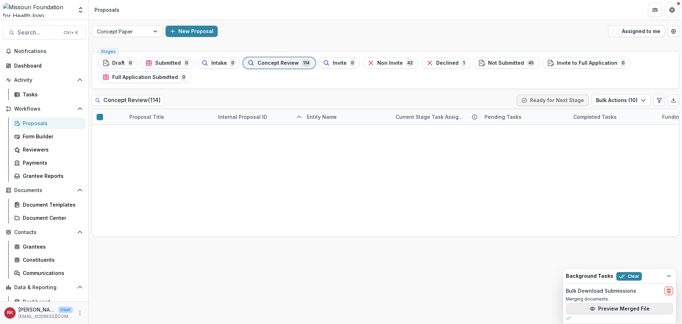
click at [621, 311] on button "Preview Merged File" at bounding box center [619, 308] width 107 height 11
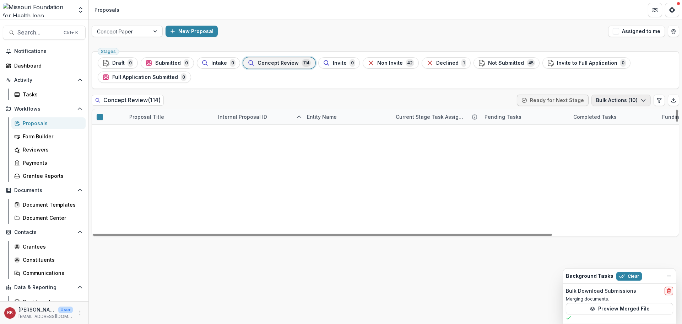
click at [625, 101] on button "Bulk Actions ( 10 )" at bounding box center [621, 100] width 59 height 11
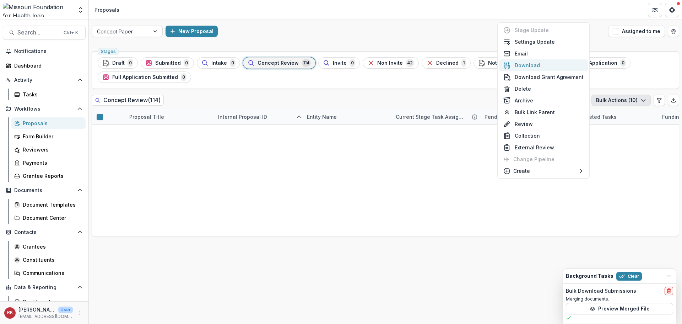
click at [529, 67] on button "Download" at bounding box center [543, 65] width 89 height 12
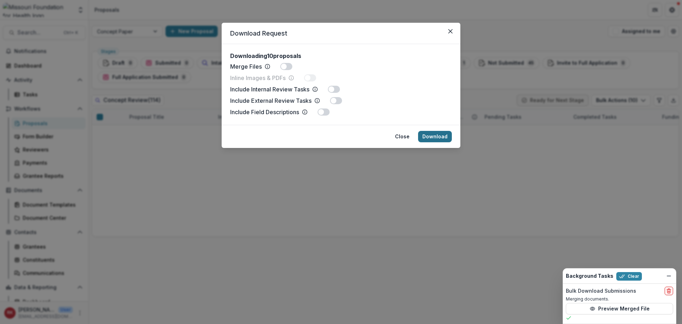
click at [434, 139] on button "Download" at bounding box center [435, 136] width 34 height 11
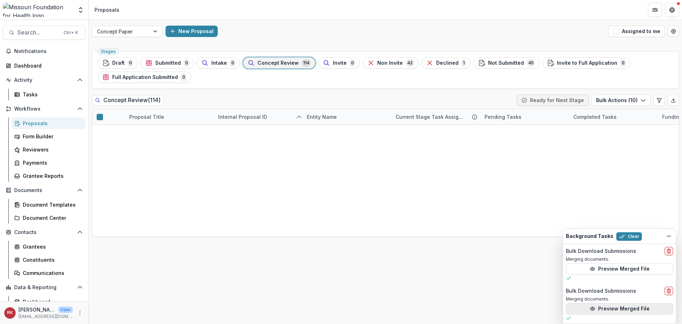
click at [590, 307] on button "Preview Merged File" at bounding box center [619, 308] width 107 height 11
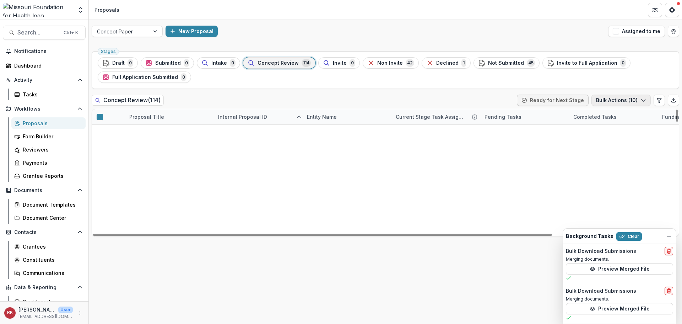
click at [609, 98] on button "Bulk Actions ( 10 )" at bounding box center [621, 100] width 59 height 11
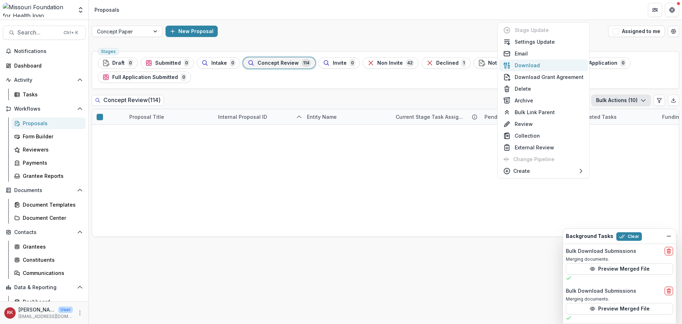
click at [527, 64] on button "Download" at bounding box center [543, 65] width 89 height 12
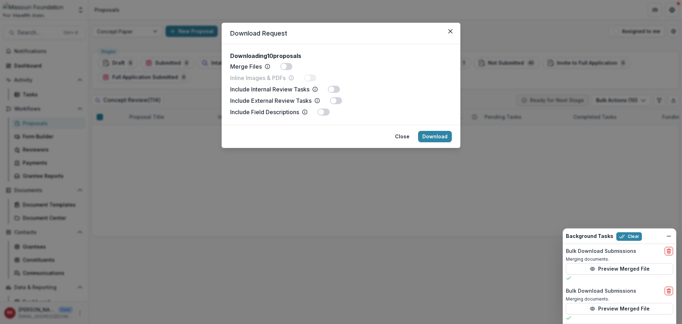
click at [358, 33] on header "Download Request" at bounding box center [341, 33] width 239 height 21
click at [450, 33] on icon "Close" at bounding box center [451, 31] width 4 height 4
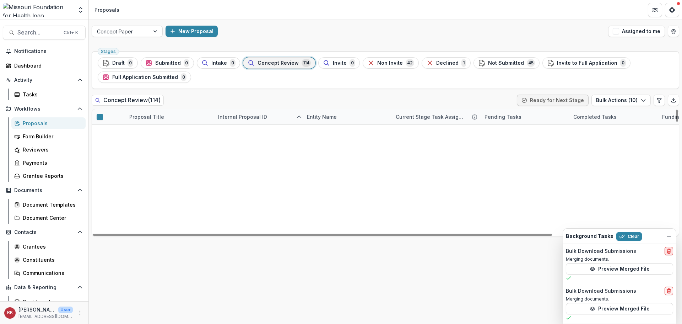
click at [668, 249] on icon "delete" at bounding box center [669, 251] width 6 height 6
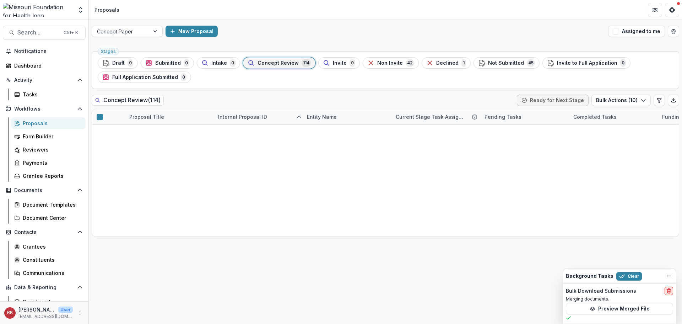
click at [666, 291] on button "delete" at bounding box center [669, 290] width 9 height 9
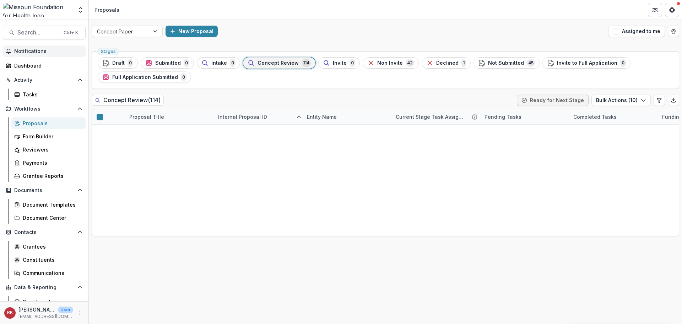
click at [42, 54] on span "Notifications" at bounding box center [48, 51] width 69 height 6
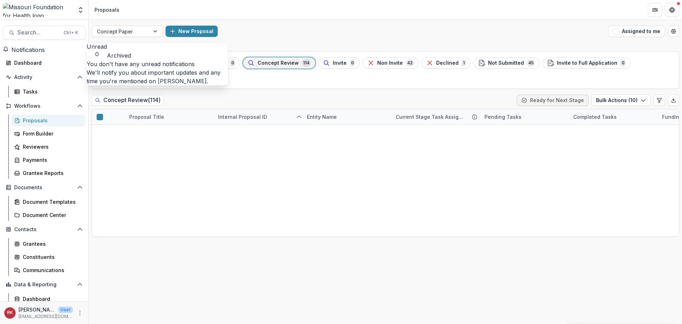
click at [41, 53] on span "Notifications" at bounding box center [27, 49] width 33 height 7
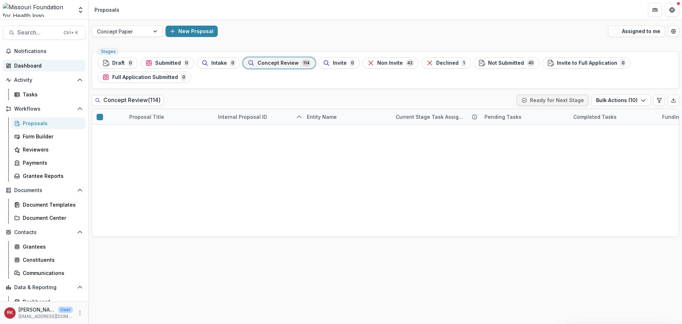
click at [32, 63] on div "Dashboard" at bounding box center [47, 65] width 66 height 7
